Goal: Information Seeking & Learning: Learn about a topic

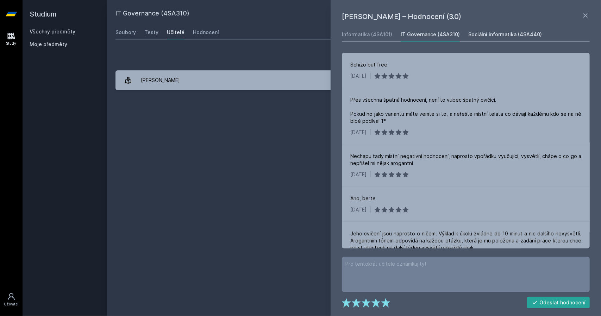
scroll to position [579, 0]
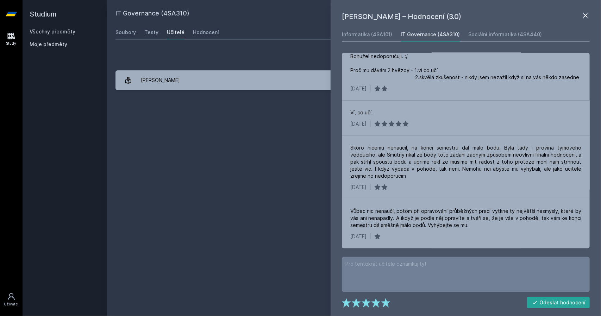
click at [585, 14] on icon at bounding box center [585, 15] width 8 height 8
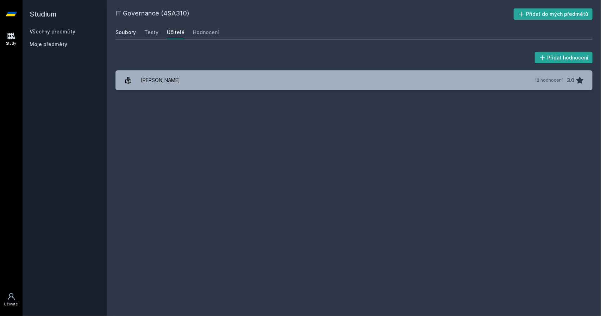
click at [128, 32] on div "Soubory" at bounding box center [125, 32] width 20 height 7
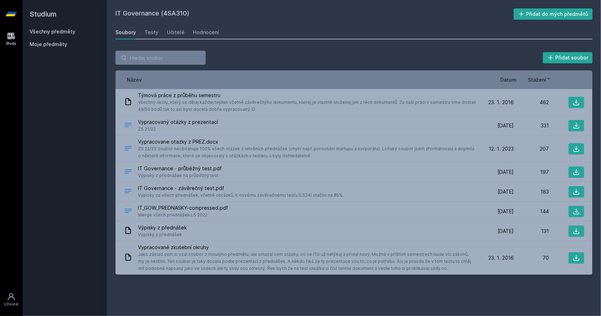
click at [54, 29] on link "Všechny předměty" at bounding box center [53, 32] width 46 height 6
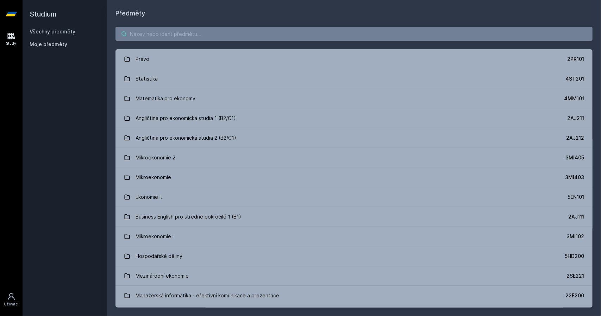
click at [161, 33] on input "search" at bounding box center [353, 34] width 477 height 14
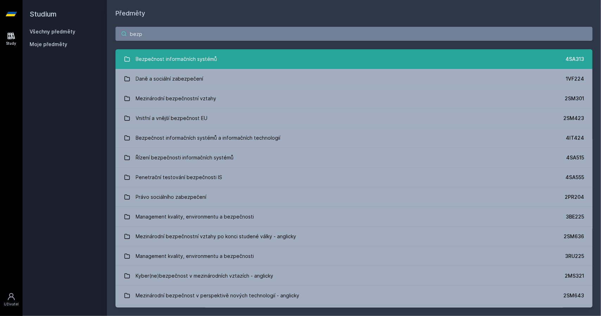
type input "bezp"
click at [280, 59] on link "Bezpečnost informačních systémů 4SA313" at bounding box center [353, 59] width 477 height 20
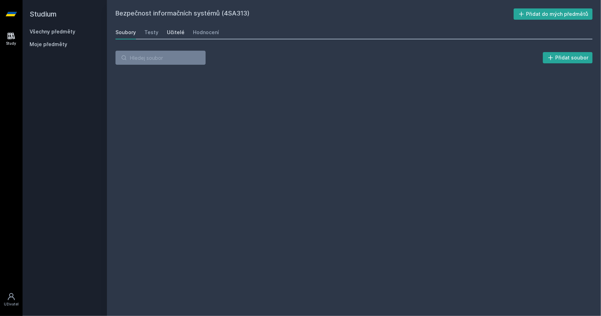
click at [168, 32] on div "Učitelé" at bounding box center [176, 32] width 18 height 7
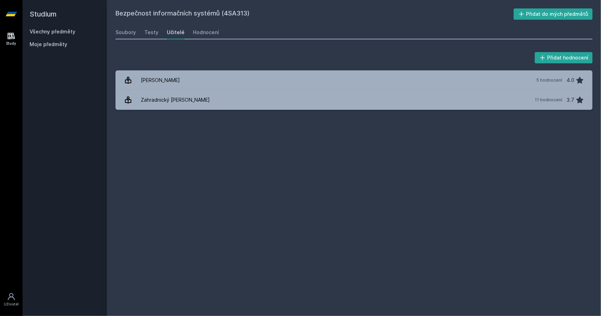
click at [265, 110] on div "Přidat hodnocení [PERSON_NAME] 5 hodnocení 4.0 Zahradnický [PERSON_NAME] 11 hod…" at bounding box center [354, 80] width 494 height 76
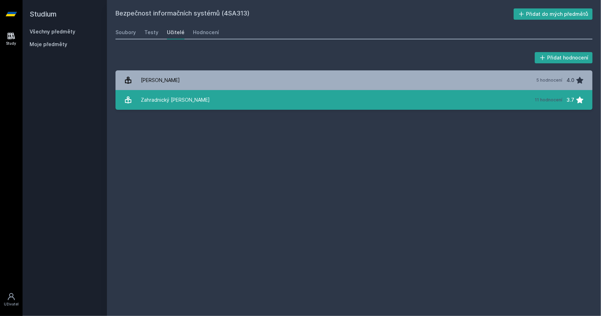
click at [267, 107] on link "Zahradnický [PERSON_NAME] 11 hodnocení 3.7" at bounding box center [353, 100] width 477 height 20
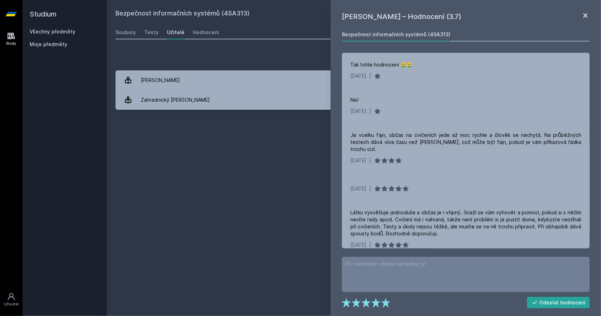
click at [587, 15] on icon at bounding box center [585, 15] width 8 height 8
